Goal: Information Seeking & Learning: Learn about a topic

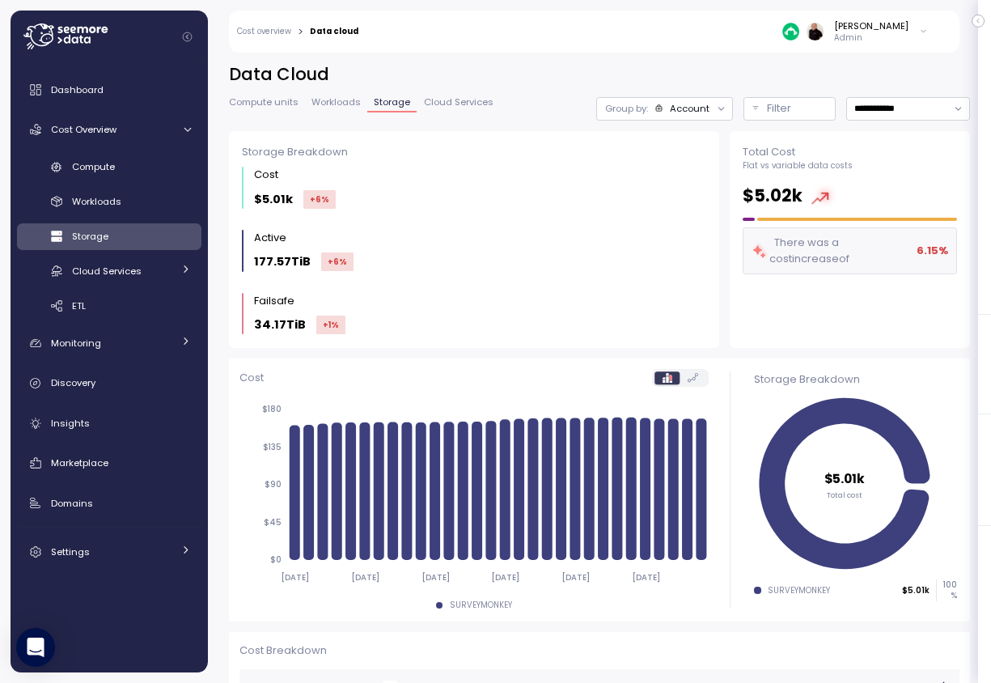
scroll to position [313, 0]
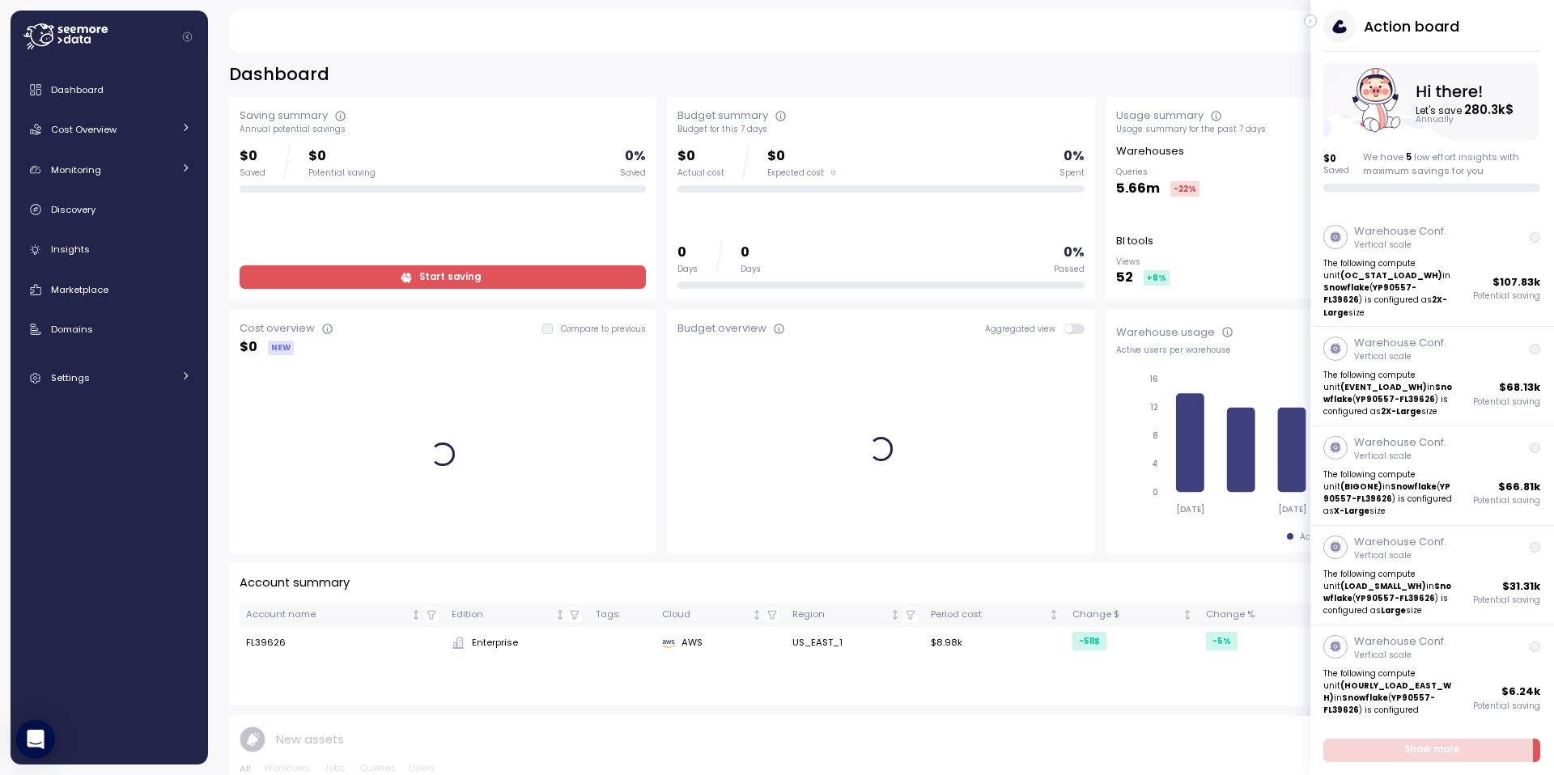
click at [1313, 20] on icon "button" at bounding box center [1310, 20] width 7 height 19
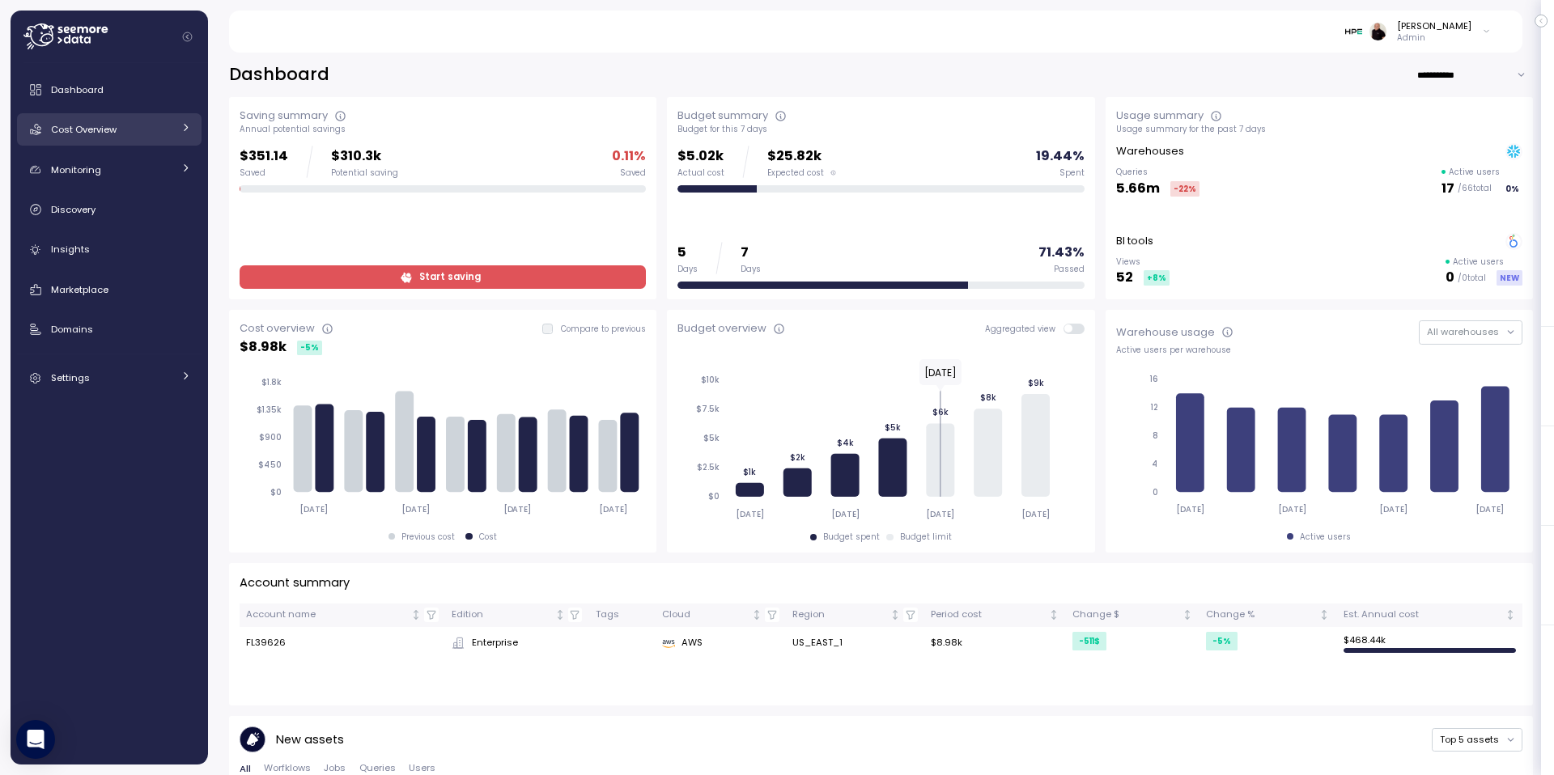
drag, startPoint x: 96, startPoint y: 121, endPoint x: 106, endPoint y: 129, distance: 12.6
click at [96, 121] on div "Cost Overview" at bounding box center [111, 129] width 121 height 16
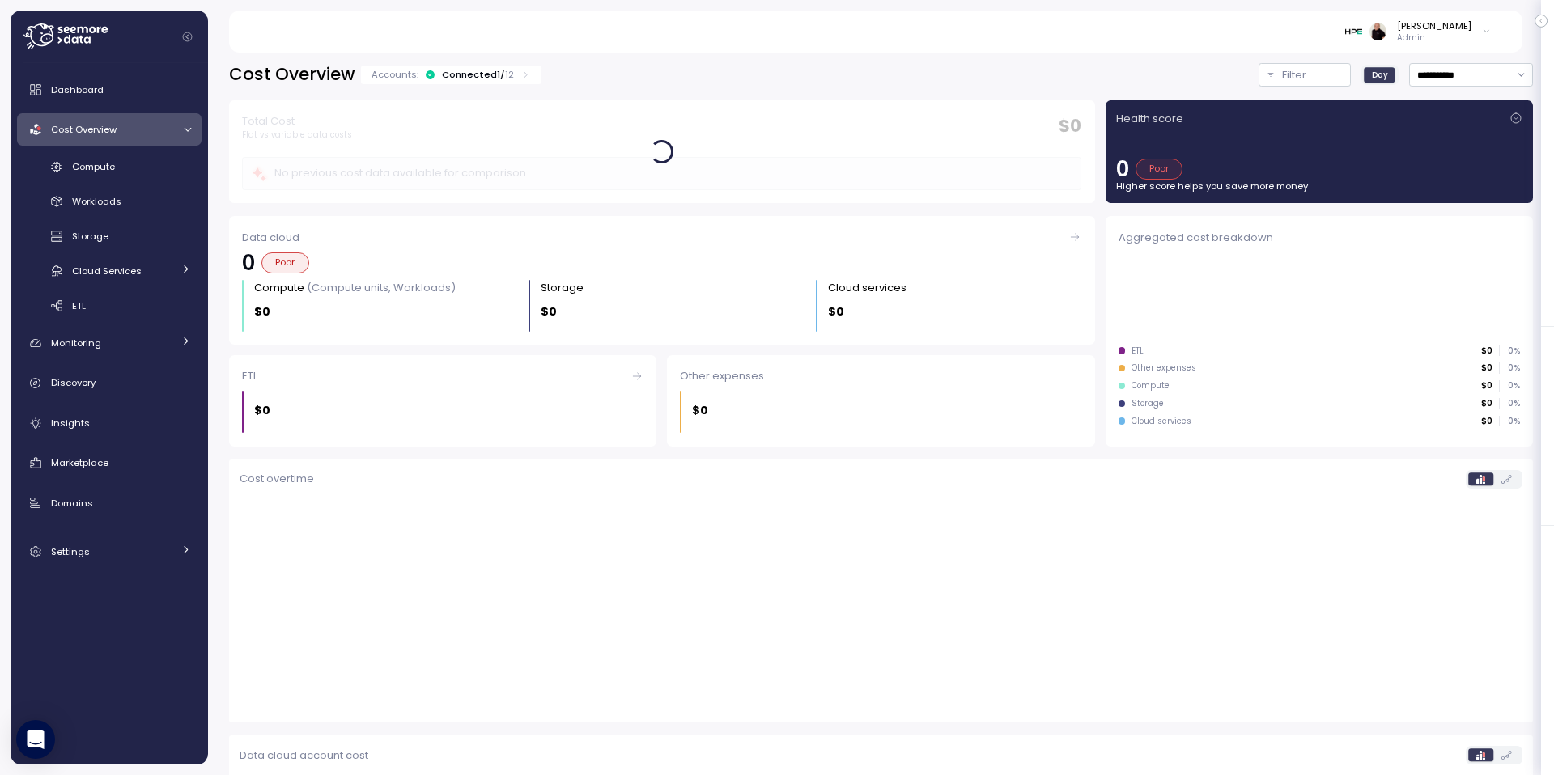
click at [468, 69] on div "Connected 1 / 12" at bounding box center [478, 74] width 72 height 13
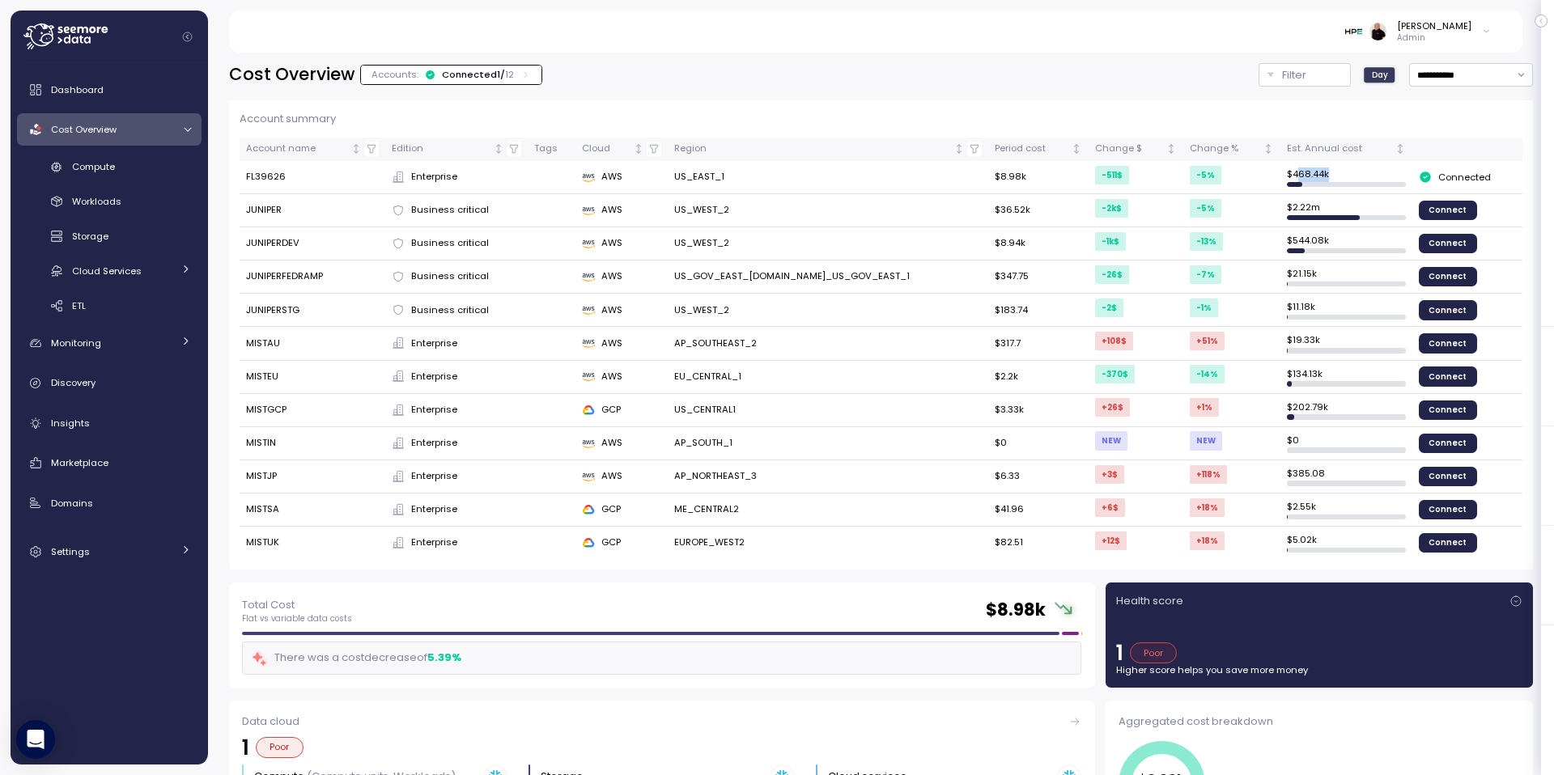
drag, startPoint x: 1322, startPoint y: 171, endPoint x: 1289, endPoint y: 169, distance: 33.2
click at [1289, 169] on td "$ 468.44k" at bounding box center [1346, 177] width 132 height 33
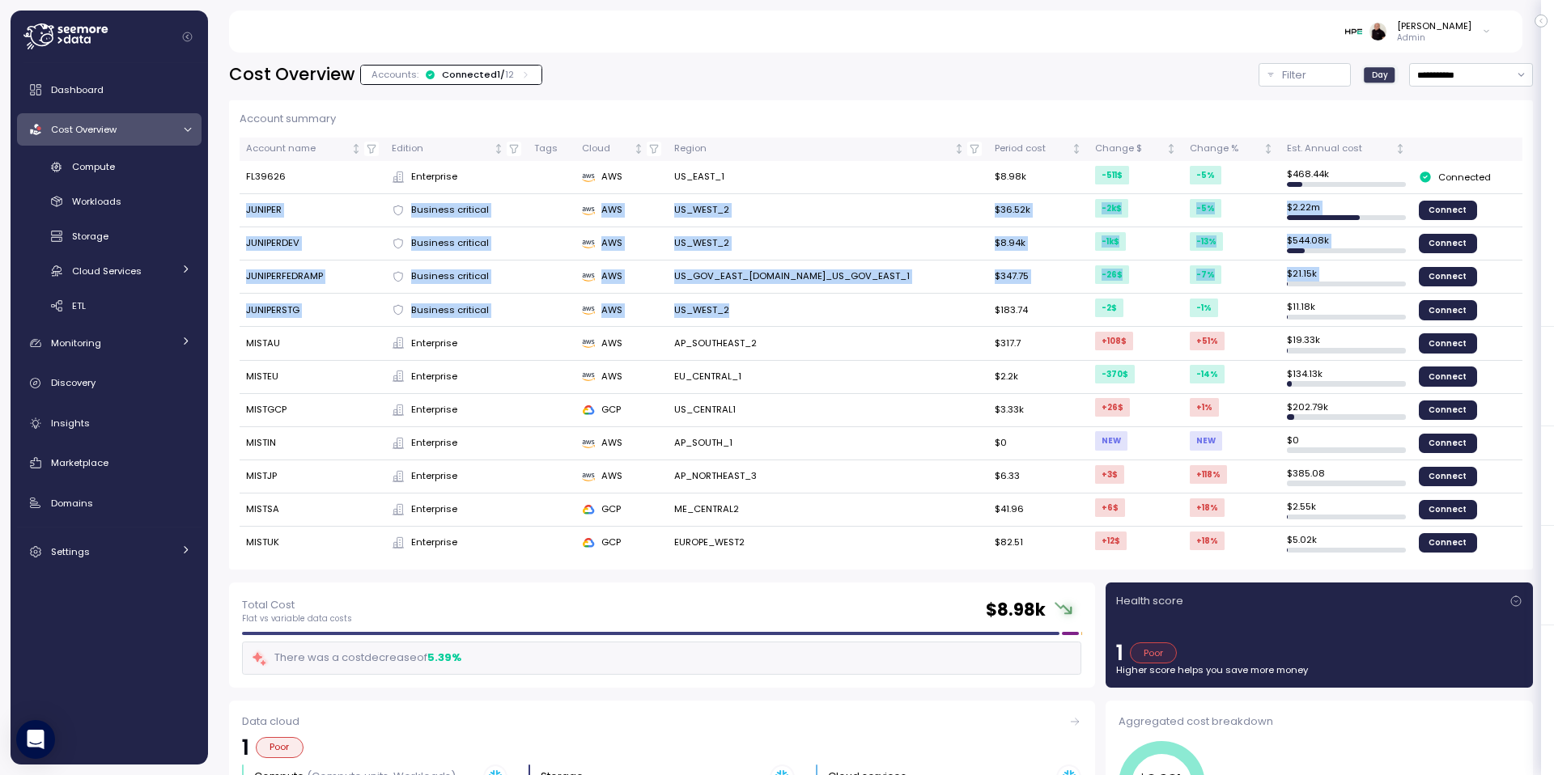
drag, startPoint x: 246, startPoint y: 210, endPoint x: 792, endPoint y: 302, distance: 553.2
click at [792, 302] on tbody "FL39626 Enterprise AWS US_EAST_1 $8.98k -511 $ -5 % $ 468.44k Connected JUNIPER…" at bounding box center [881, 360] width 1283 height 398
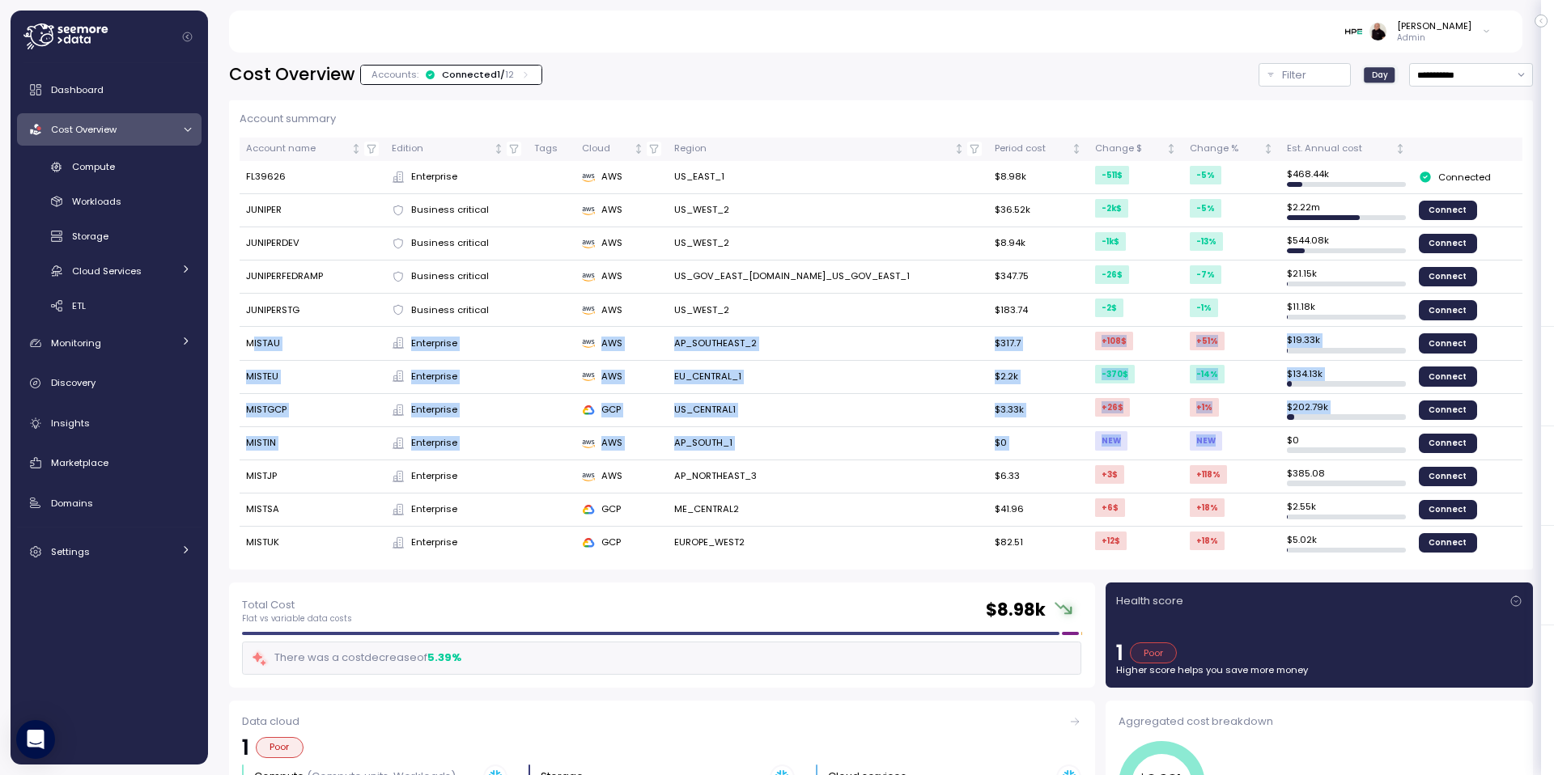
drag, startPoint x: 250, startPoint y: 340, endPoint x: 1288, endPoint y: 365, distance: 1037.8
click at [1276, 434] on tbody "FL39626 Enterprise AWS US_EAST_1 $8.98k -511 $ -5 % $ 468.44k Connected JUNIPER…" at bounding box center [881, 360] width 1283 height 398
